Goal: Information Seeking & Learning: Learn about a topic

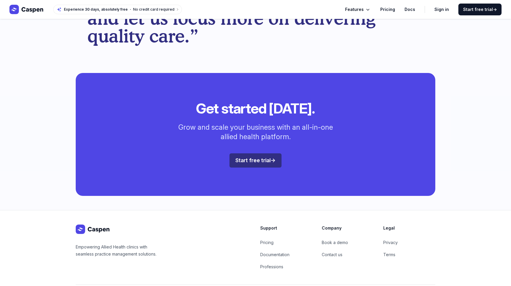
scroll to position [1563, 0]
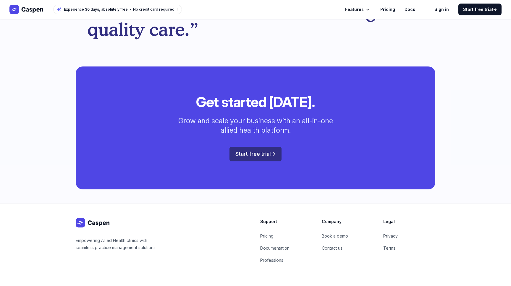
click at [391, 9] on link "Pricing" at bounding box center [387, 9] width 15 height 7
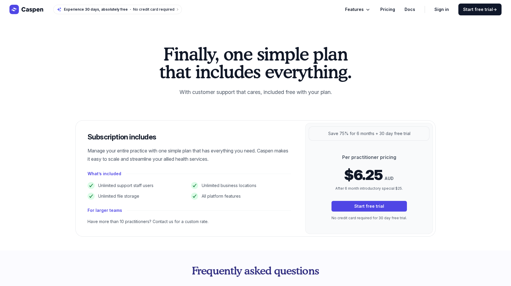
click at [364, 9] on span "Features" at bounding box center [354, 9] width 19 height 7
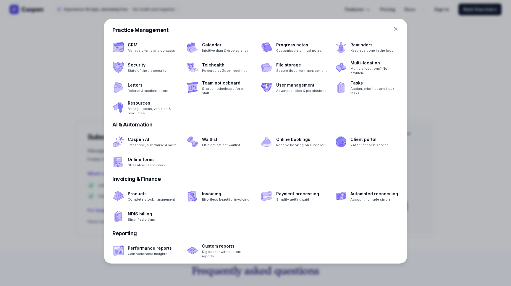
click at [396, 27] on icon at bounding box center [396, 29] width 6 height 6
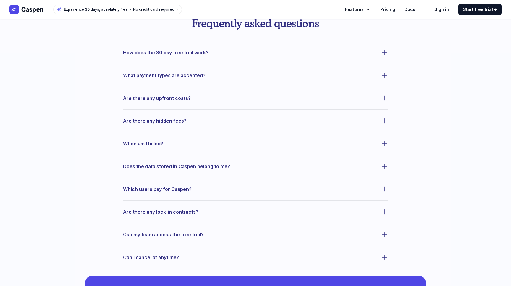
scroll to position [246, 0]
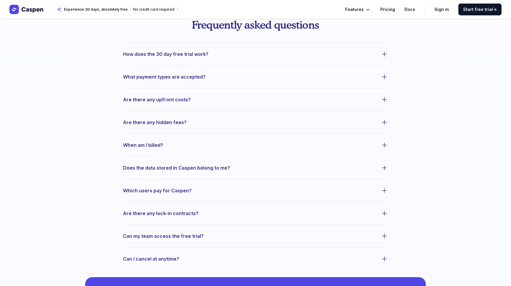
click at [385, 51] on icon "button" at bounding box center [384, 54] width 7 height 7
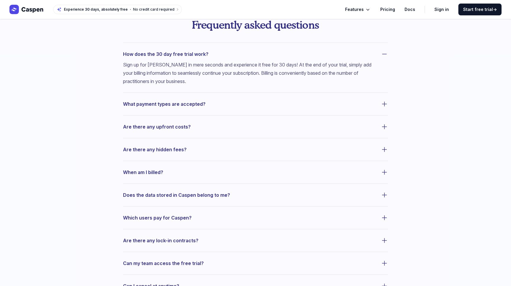
click at [384, 53] on icon "button" at bounding box center [384, 54] width 7 height 7
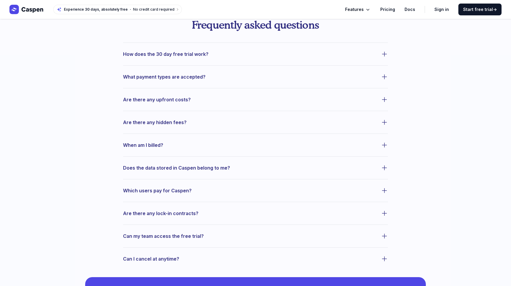
click at [383, 77] on icon "button" at bounding box center [384, 76] width 7 height 7
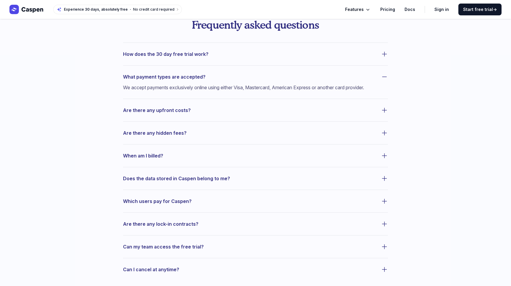
click at [383, 77] on icon "button" at bounding box center [384, 76] width 7 height 7
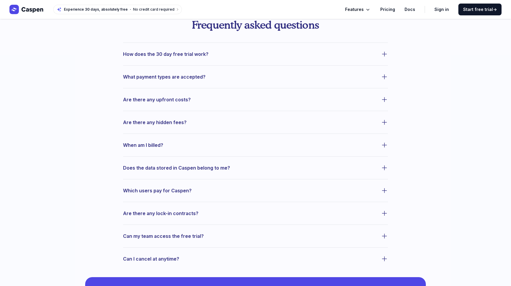
click at [384, 99] on icon "button" at bounding box center [384, 99] width 7 height 7
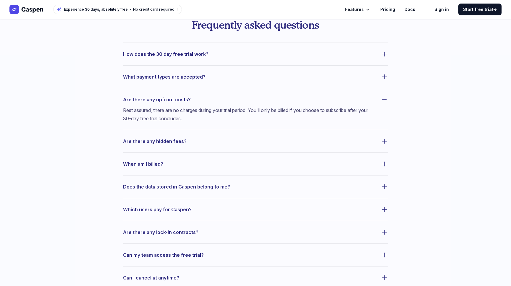
click at [384, 99] on icon "button" at bounding box center [384, 99] width 7 height 7
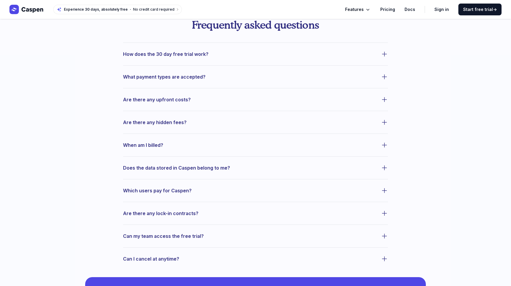
click at [384, 121] on icon "button" at bounding box center [384, 122] width 4 height 4
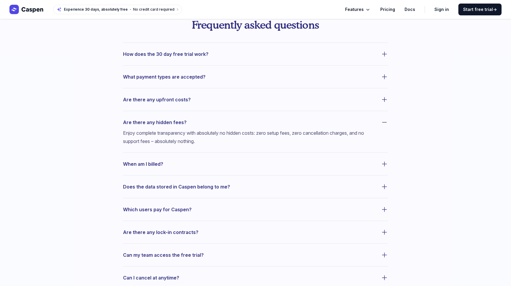
click at [384, 121] on icon "button" at bounding box center [384, 122] width 7 height 7
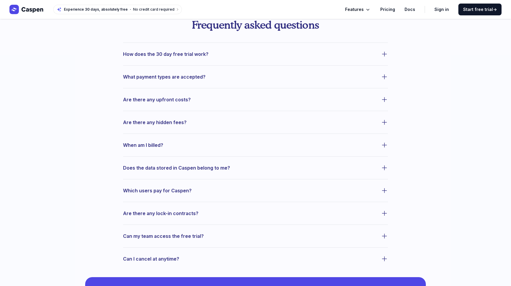
click at [383, 144] on icon "button" at bounding box center [384, 145] width 7 height 7
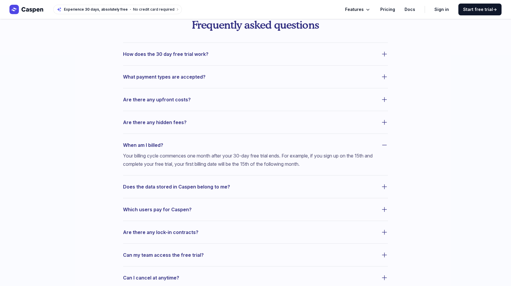
click at [383, 144] on icon "button" at bounding box center [384, 145] width 7 height 7
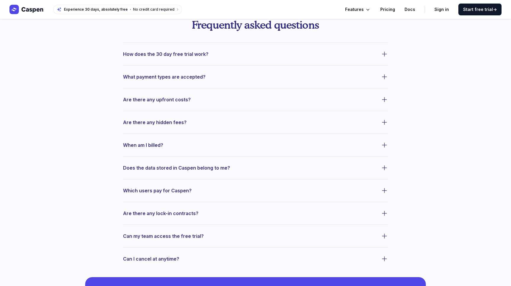
click at [384, 167] on icon "button" at bounding box center [384, 168] width 4 height 4
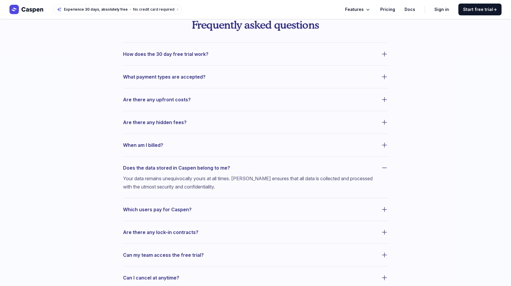
click at [384, 167] on icon "button" at bounding box center [384, 167] width 7 height 7
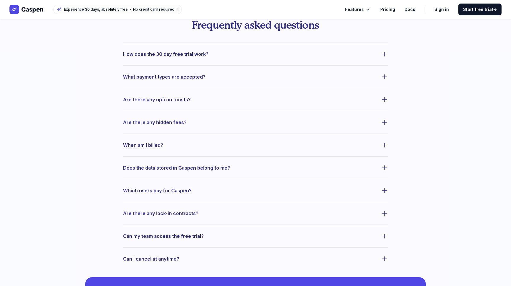
click at [384, 191] on icon "button" at bounding box center [384, 191] width 4 height 4
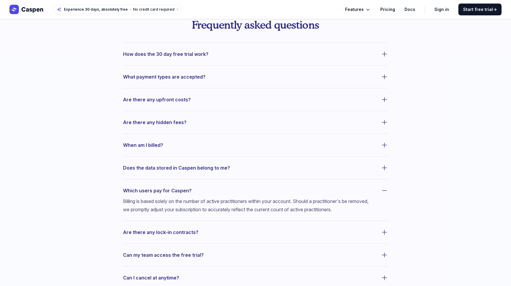
click at [384, 191] on icon "button" at bounding box center [384, 191] width 4 height 0
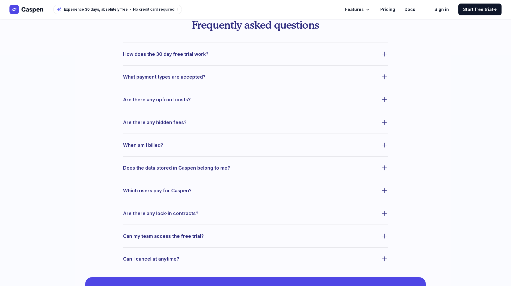
click at [384, 213] on icon "button" at bounding box center [384, 213] width 7 height 7
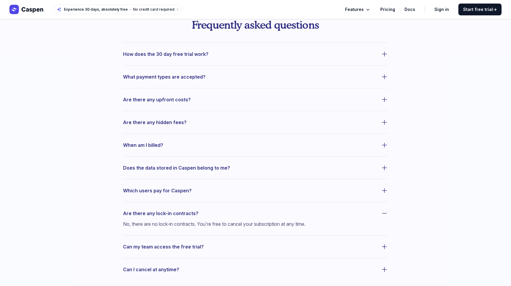
click at [384, 213] on icon "button" at bounding box center [384, 213] width 7 height 7
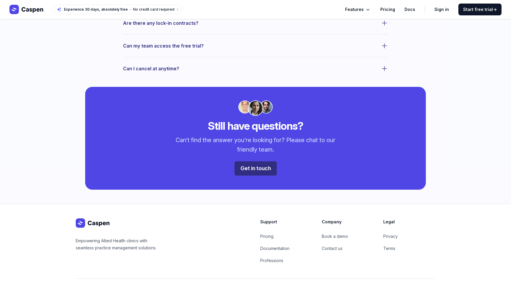
scroll to position [453, 0]
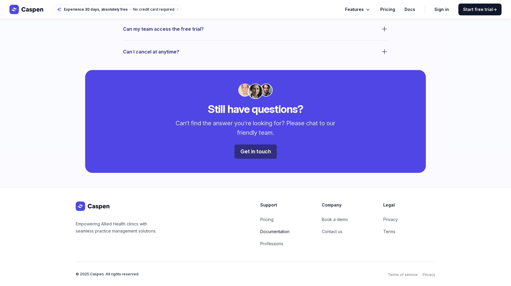
click at [274, 230] on link "Documentation" at bounding box center [274, 231] width 29 height 5
